Goal: Transaction & Acquisition: Book appointment/travel/reservation

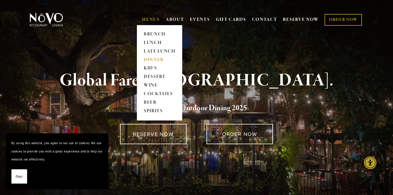
click at [154, 60] on link "DINNER" at bounding box center [160, 60] width 36 height 9
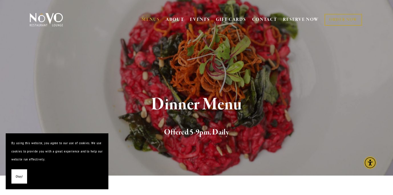
click at [22, 173] on span "Okay!" at bounding box center [19, 176] width 7 height 8
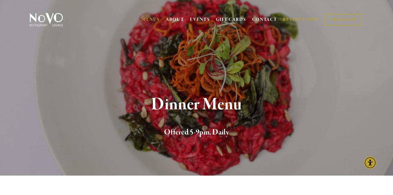
click at [298, 19] on link "RESERVE NOW" at bounding box center [301, 19] width 36 height 11
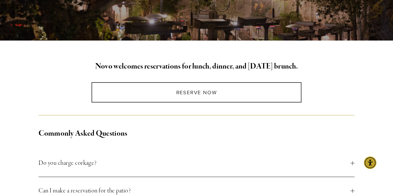
scroll to position [100, 0]
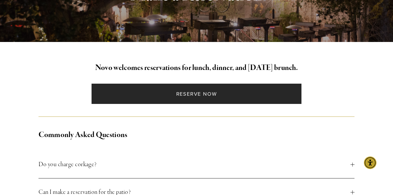
click at [195, 90] on link "Reserve Now" at bounding box center [197, 94] width 210 height 20
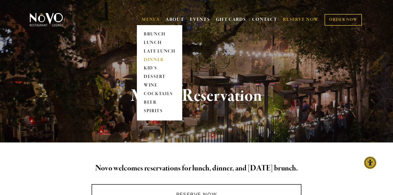
click at [158, 60] on link "DINNER" at bounding box center [160, 60] width 36 height 9
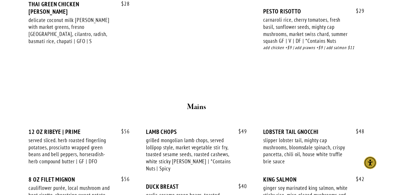
scroll to position [904, 0]
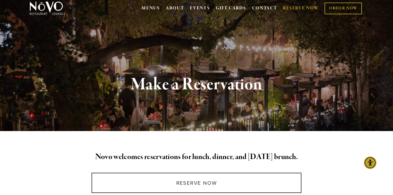
scroll to position [10, 0]
